Goal: Check status

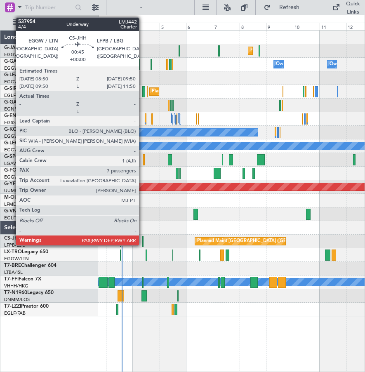
click at [143, 239] on div at bounding box center [142, 241] width 1 height 11
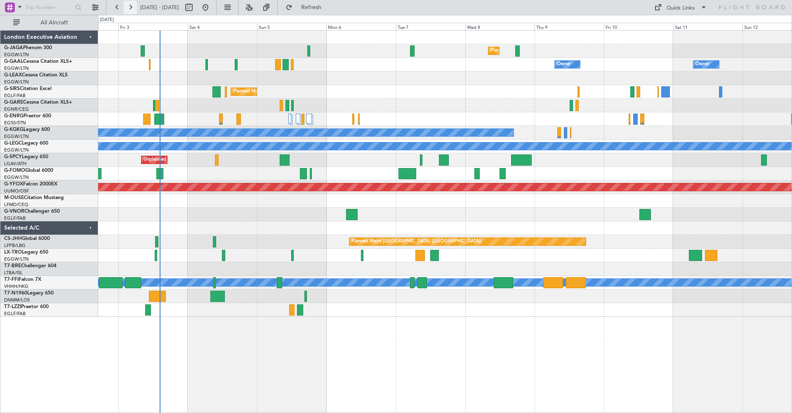
click at [131, 5] on button at bounding box center [130, 7] width 13 height 13
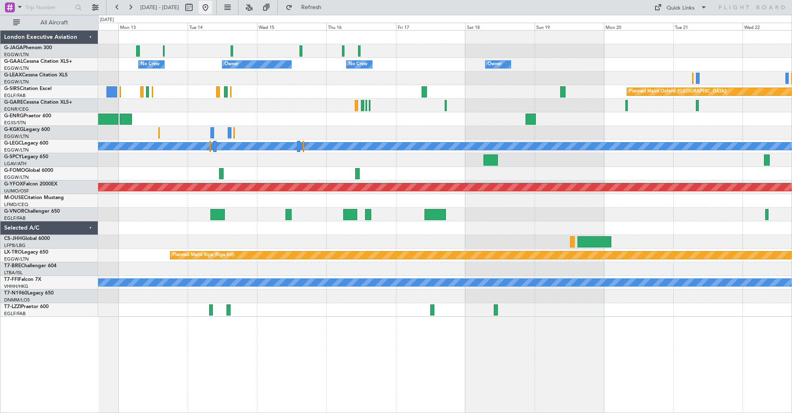
click at [212, 7] on button at bounding box center [205, 7] width 13 height 13
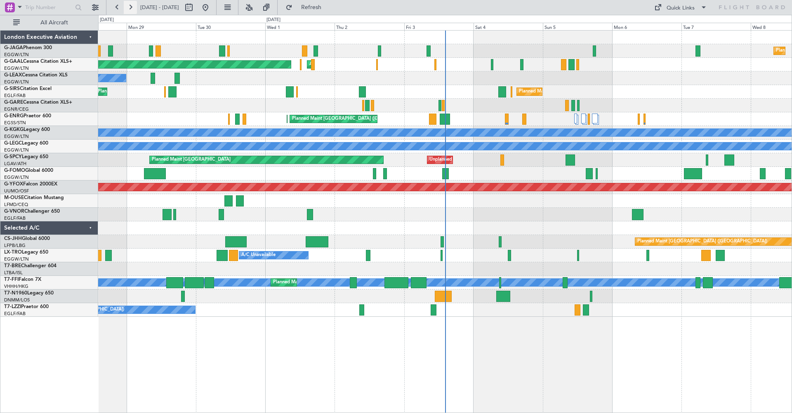
click at [130, 5] on button at bounding box center [130, 7] width 13 height 13
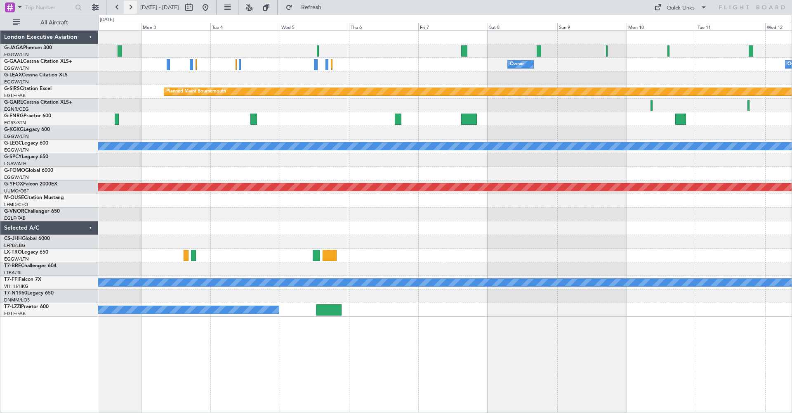
click at [132, 7] on button at bounding box center [130, 7] width 13 height 13
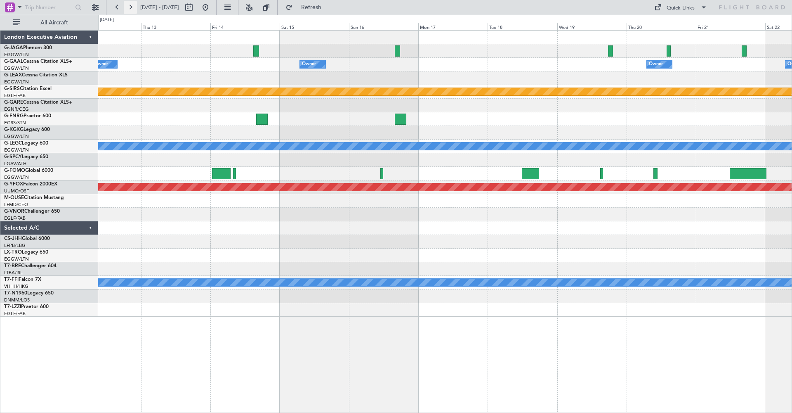
click at [132, 7] on button at bounding box center [130, 7] width 13 height 13
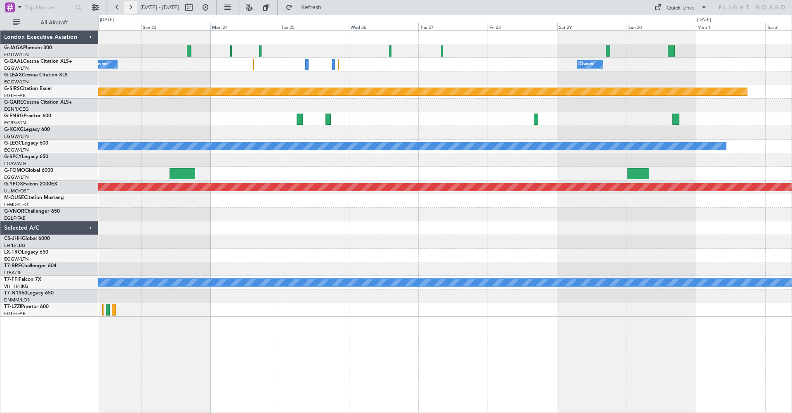
click at [132, 7] on button at bounding box center [130, 7] width 13 height 13
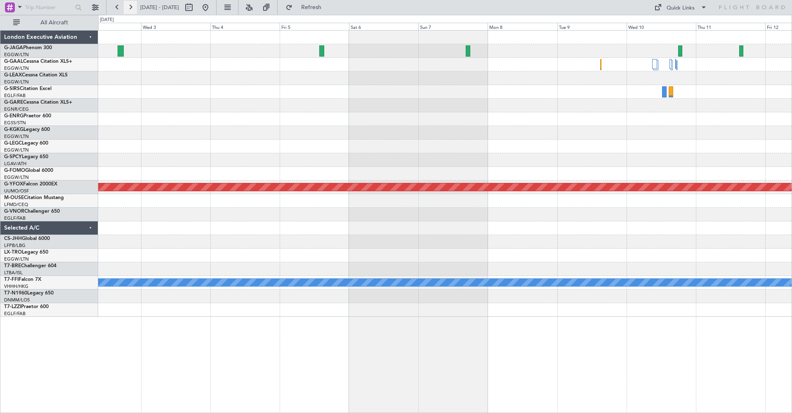
click at [132, 7] on button at bounding box center [130, 7] width 13 height 13
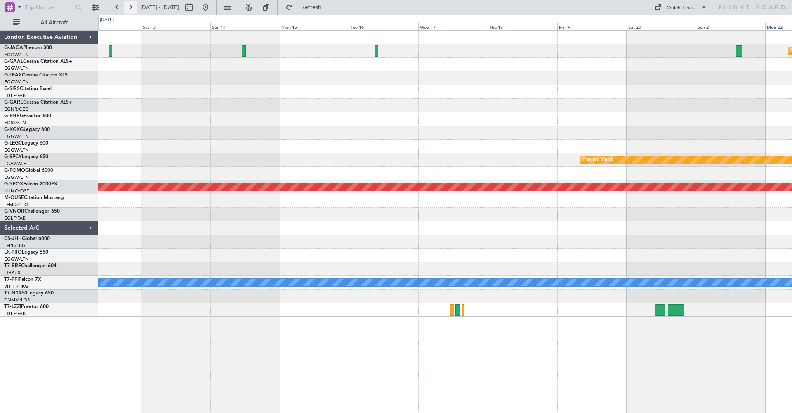
click at [132, 7] on button at bounding box center [130, 7] width 13 height 13
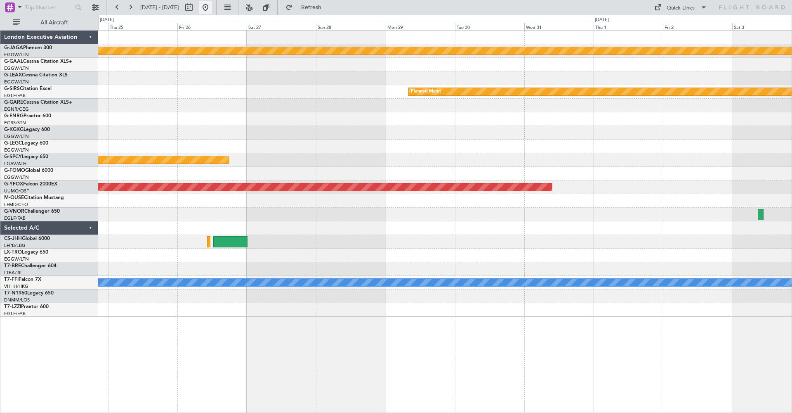
click at [212, 9] on button at bounding box center [205, 7] width 13 height 13
